Goal: Task Accomplishment & Management: Complete application form

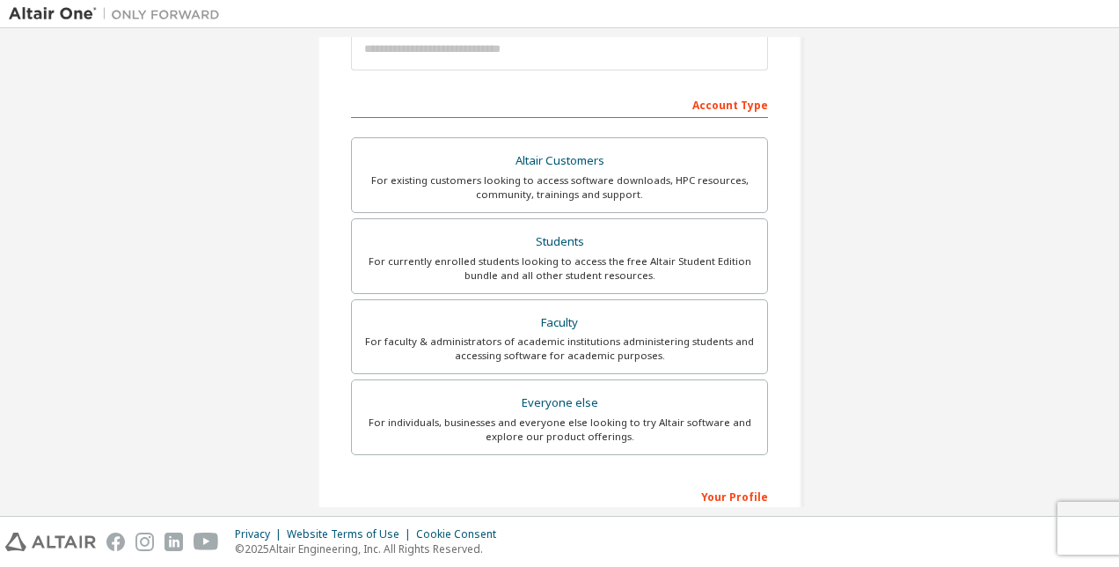
scroll to position [264, 0]
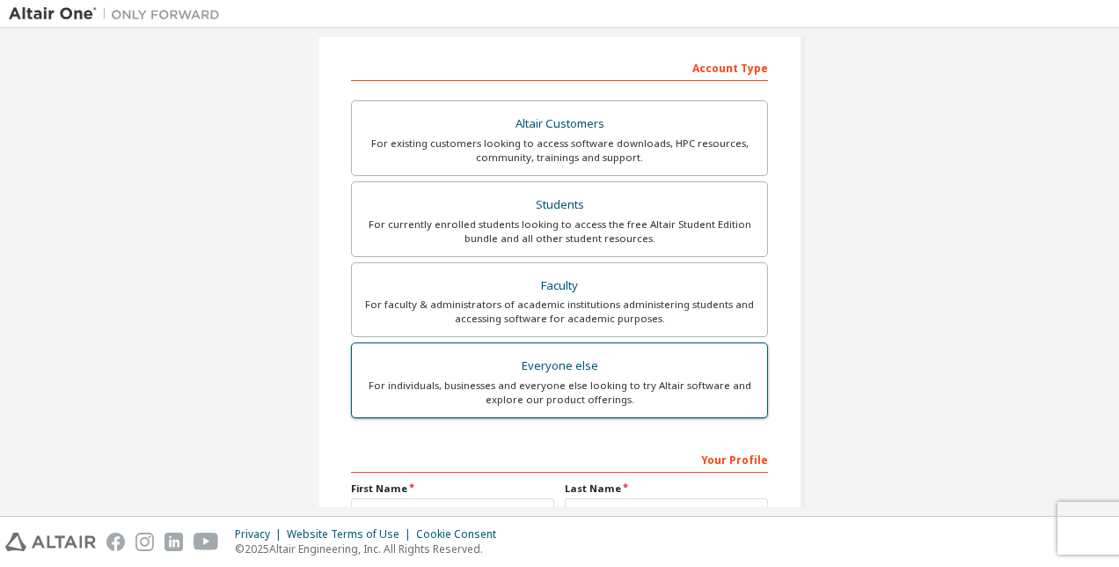
click at [704, 378] on div "For individuals, businesses and everyone else looking to try Altair software an…" at bounding box center [559, 392] width 394 height 28
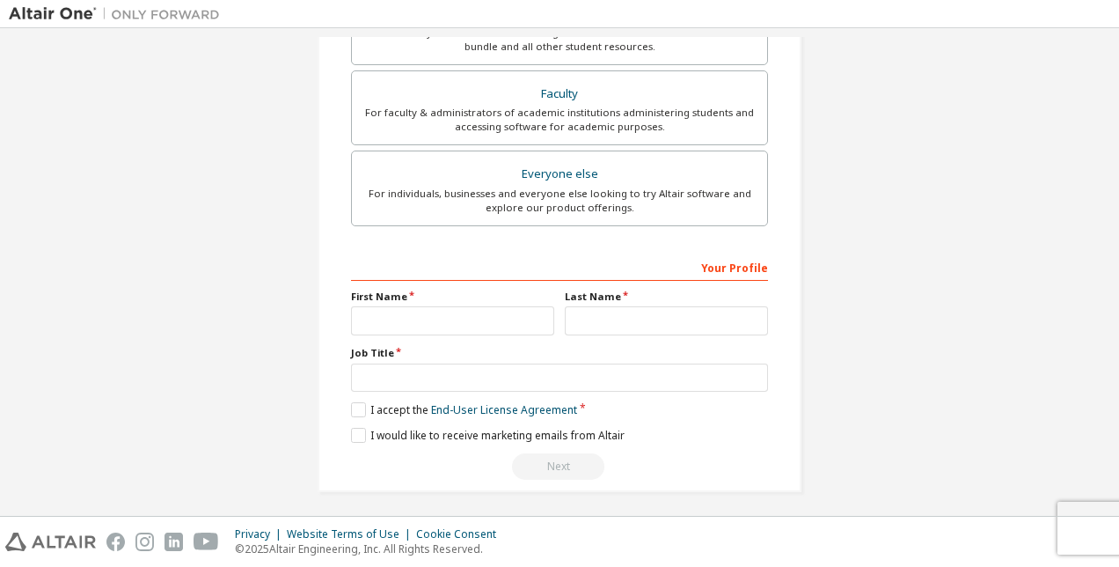
scroll to position [457, 0]
click at [523, 307] on input "text" at bounding box center [452, 318] width 203 height 29
type input "*********"
type input "*******"
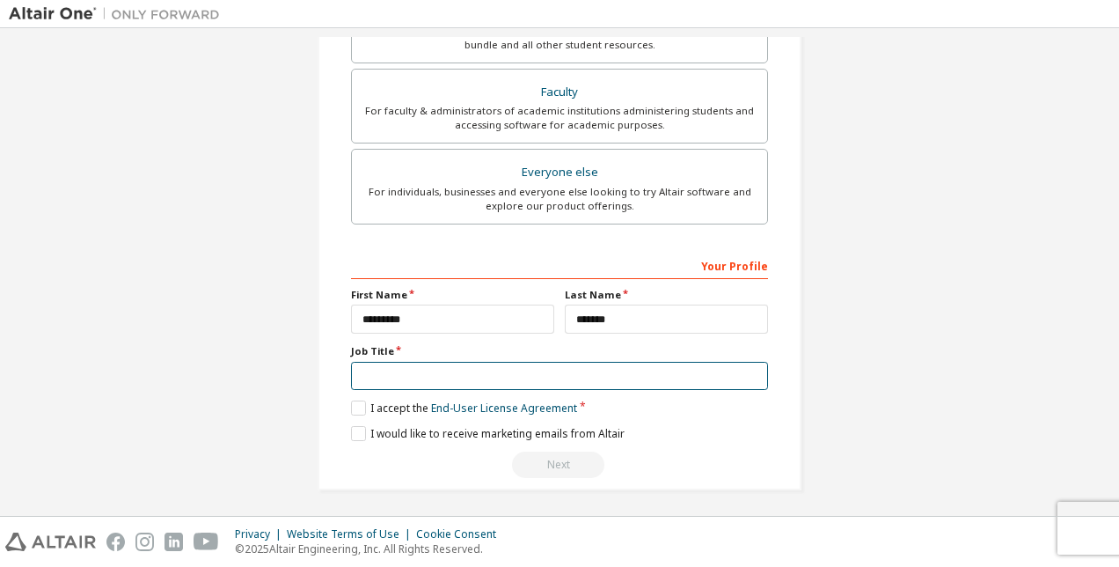
click at [487, 362] on input "text" at bounding box center [559, 376] width 417 height 29
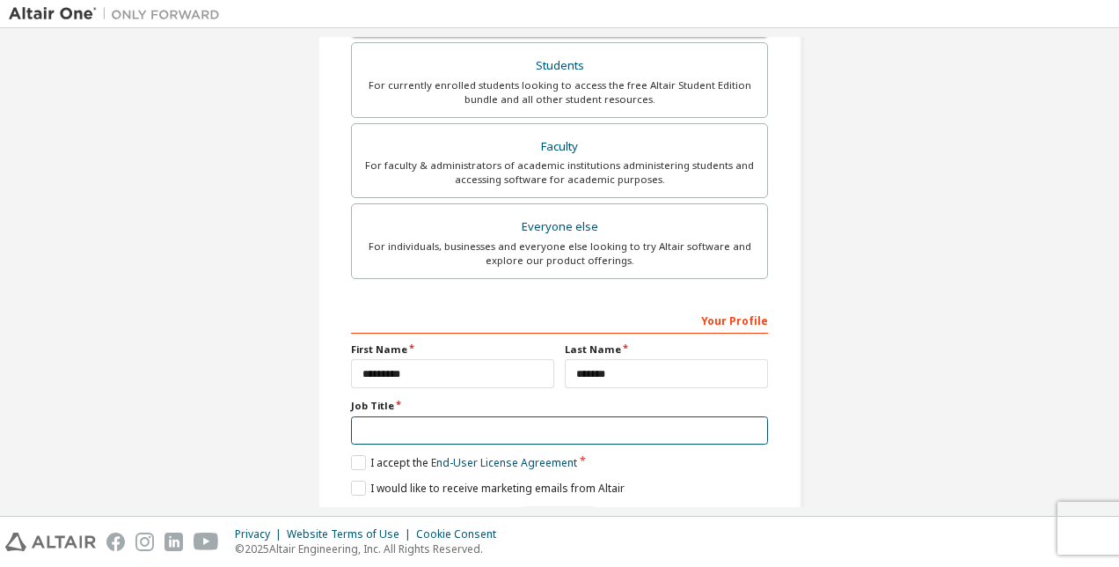
scroll to position [440, 0]
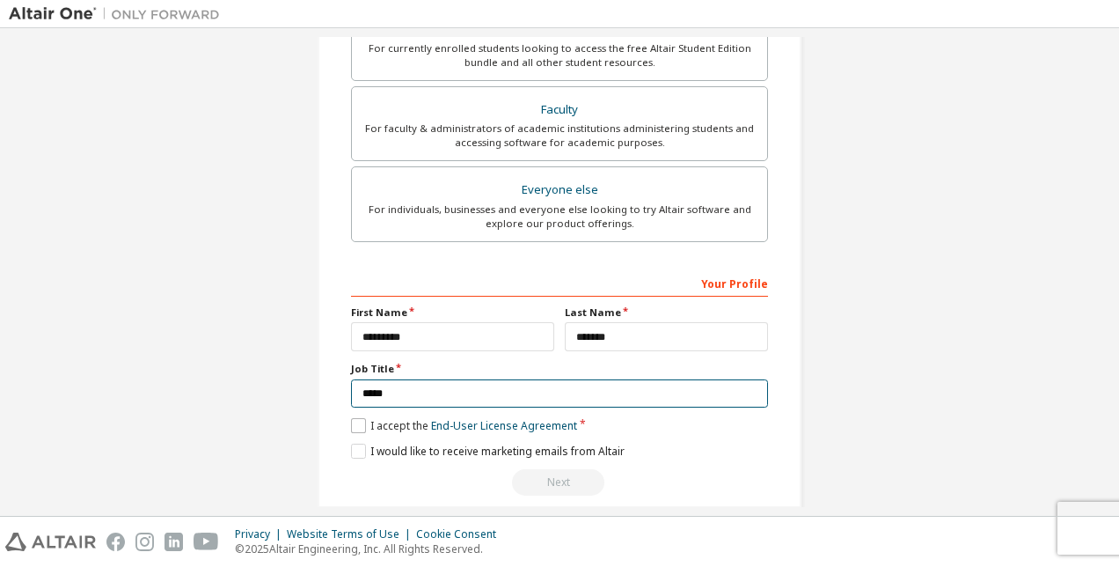
type input "*****"
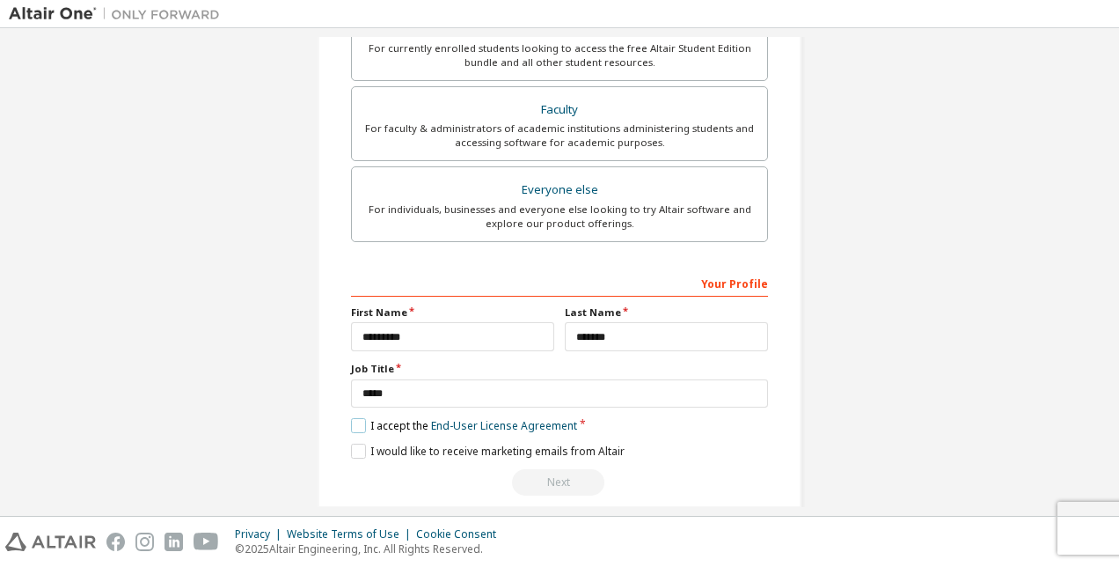
click at [355, 418] on label "I accept the End-User License Agreement" at bounding box center [464, 425] width 226 height 15
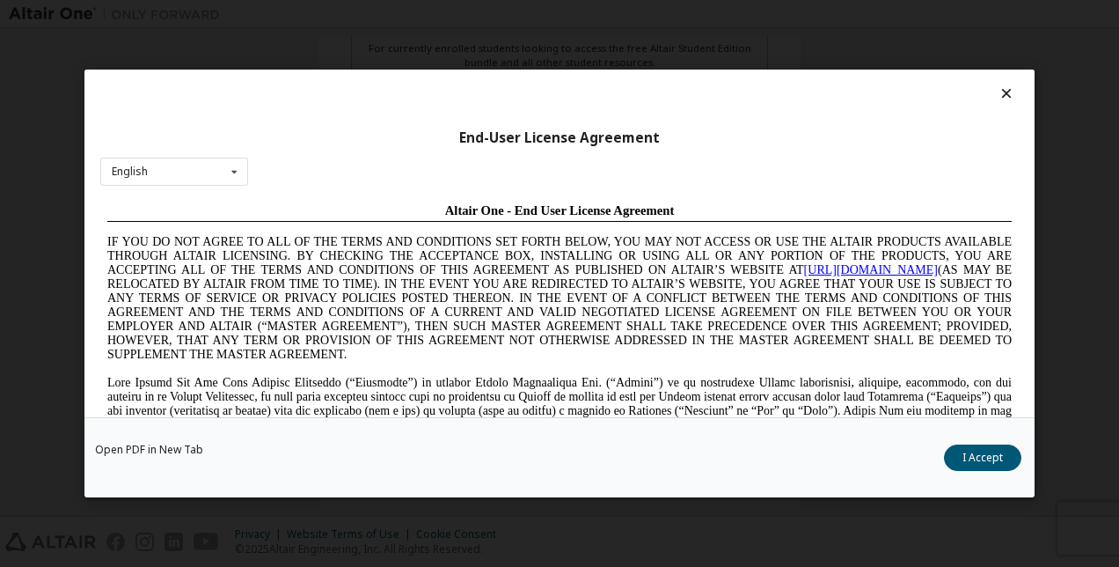
scroll to position [0, 0]
click at [978, 448] on button "I Accept" at bounding box center [982, 457] width 77 height 26
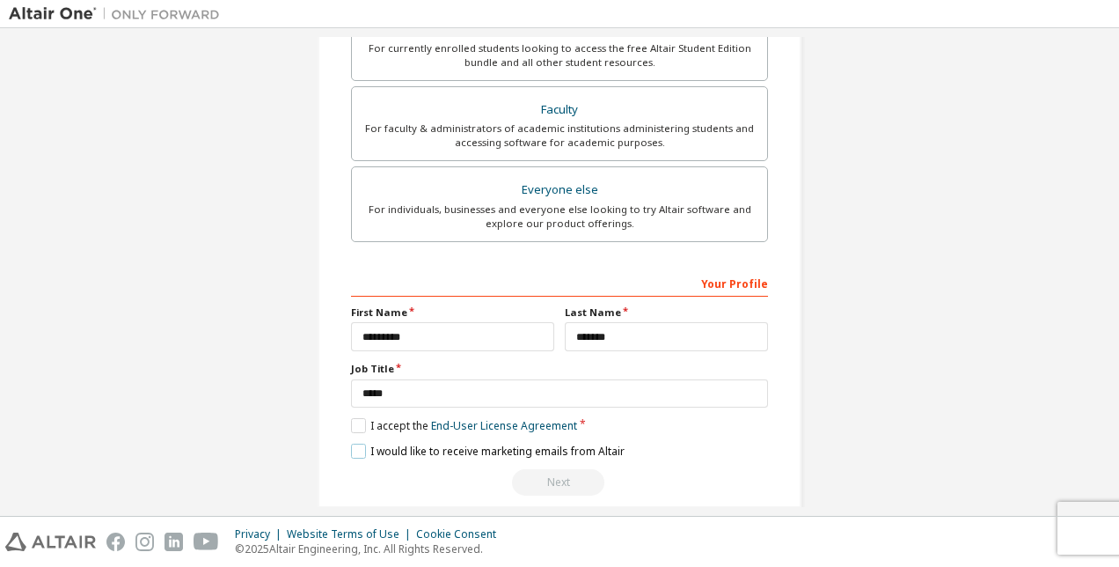
click at [355, 443] on label "I would like to receive marketing emails from Altair" at bounding box center [488, 450] width 274 height 15
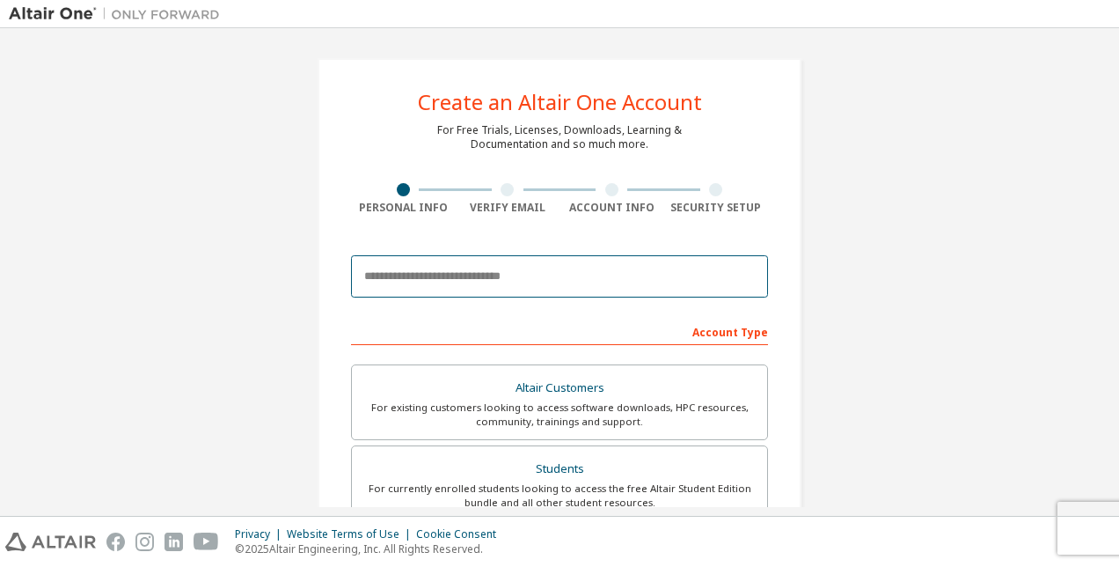
click at [618, 282] on input "email" at bounding box center [559, 276] width 417 height 42
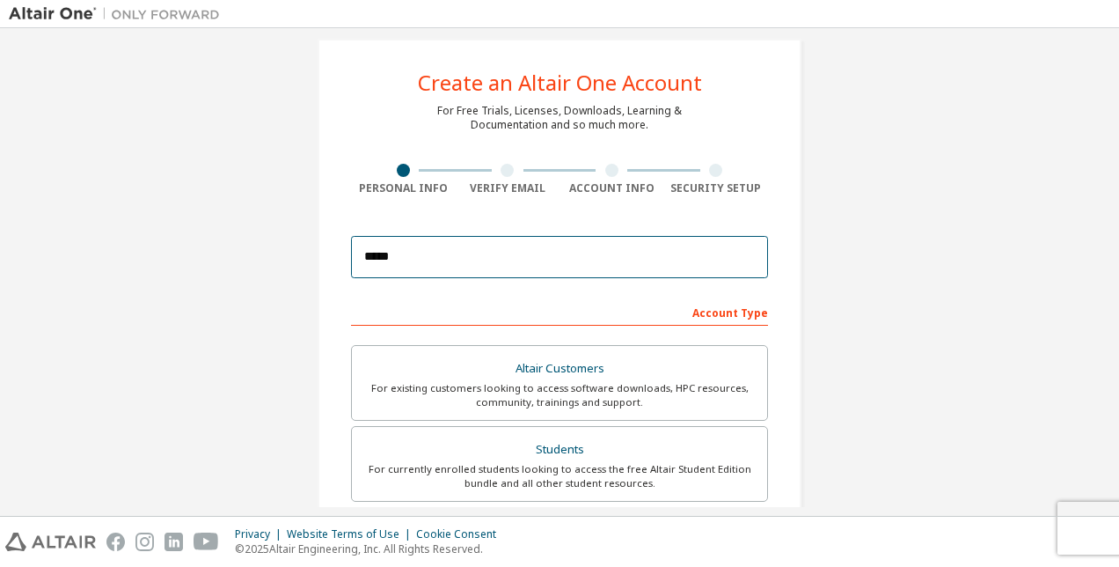
scroll to position [18, 0]
type input "*"
